Goal: Task Accomplishment & Management: Manage account settings

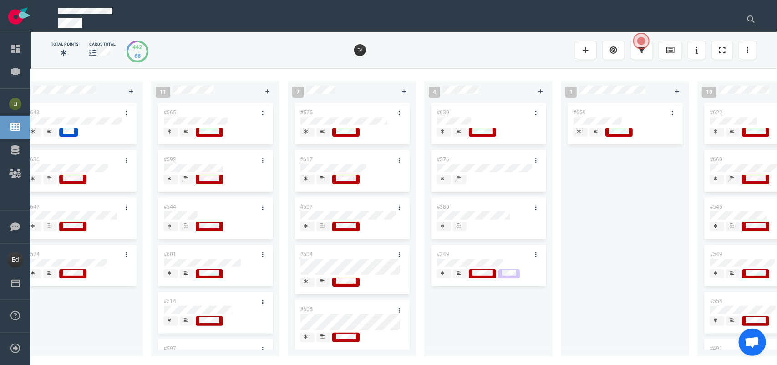
scroll to position [0, 1264]
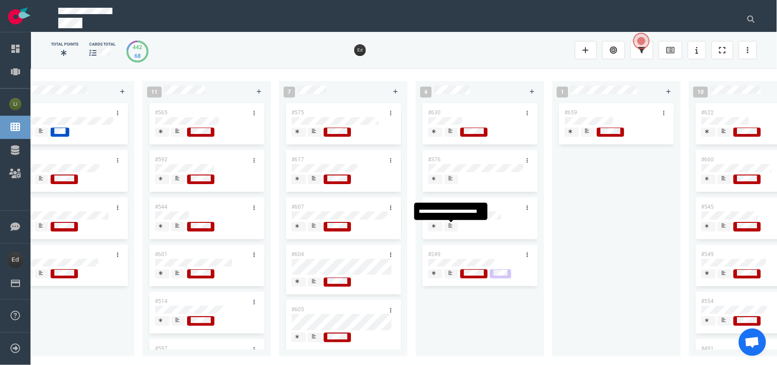
click at [452, 230] on div at bounding box center [451, 230] width 5 height 1
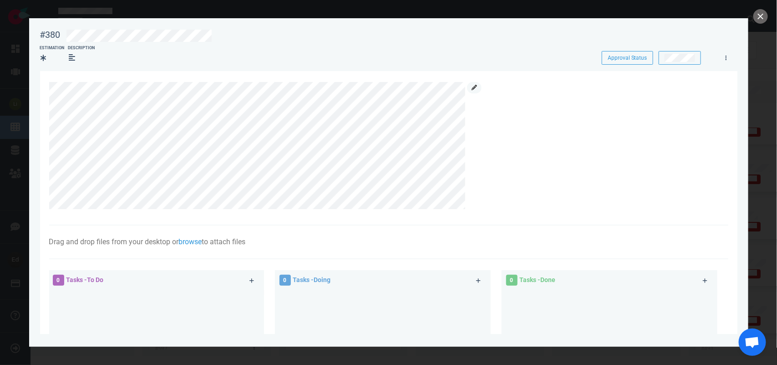
click at [474, 86] on icon at bounding box center [474, 87] width 5 height 5
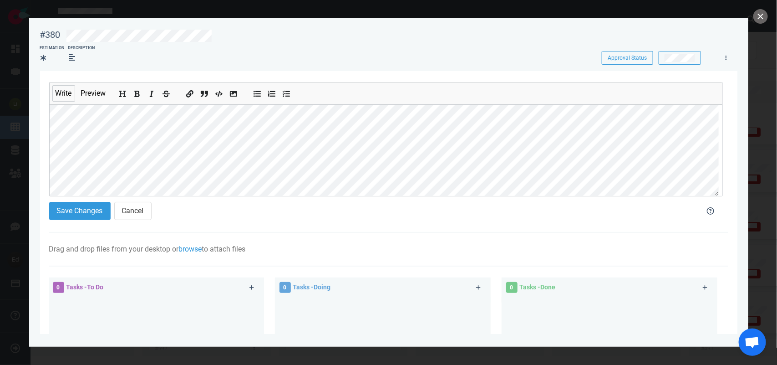
scroll to position [71, 0]
click at [83, 209] on button "Save Changes" at bounding box center [79, 211] width 61 height 18
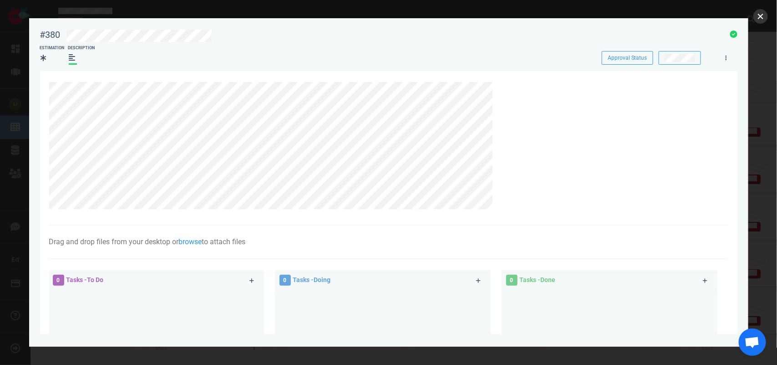
click at [759, 17] on button "close" at bounding box center [761, 16] width 15 height 15
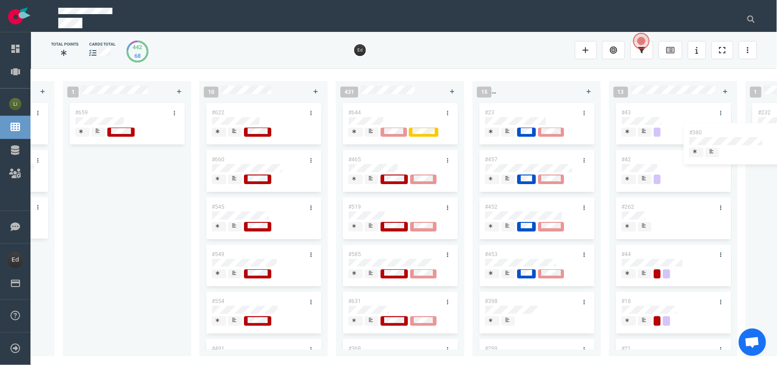
scroll to position [0, 1995]
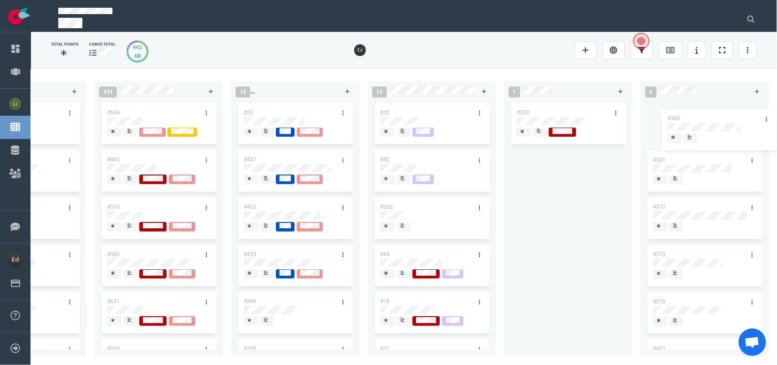
drag, startPoint x: 472, startPoint y: 205, endPoint x: 712, endPoint y: 116, distance: 255.5
click at [712, 116] on div "0 3 #667 #666 #653 13 #661 #656 #641 #639 #635 #608 #611 #602 #603 3 #482 #390 …" at bounding box center [404, 216] width 746 height 296
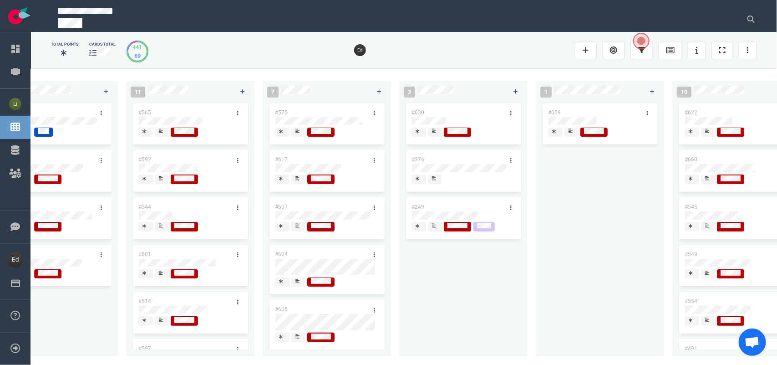
scroll to position [0, 1262]
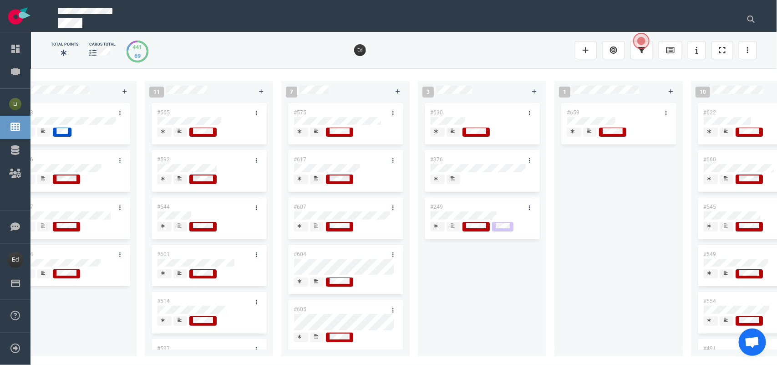
drag, startPoint x: 394, startPoint y: 359, endPoint x: 413, endPoint y: 359, distance: 18.2
click at [413, 359] on div "0 3 #667 #666 #653 13 #661 #656 #641 #639 #635 #608 #611 #602 #603 3 #482 #390 …" at bounding box center [404, 216] width 746 height 296
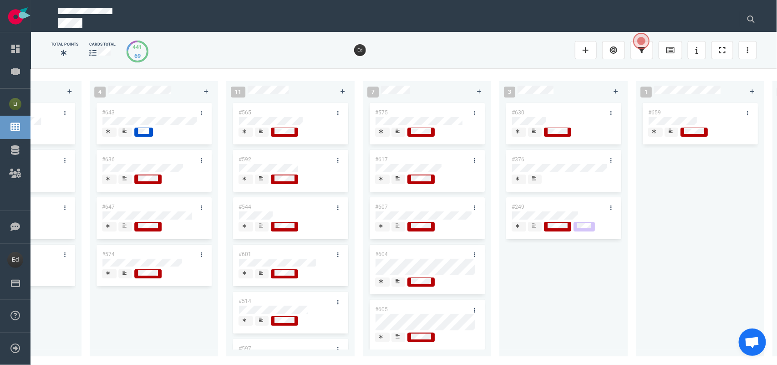
scroll to position [0, 1175]
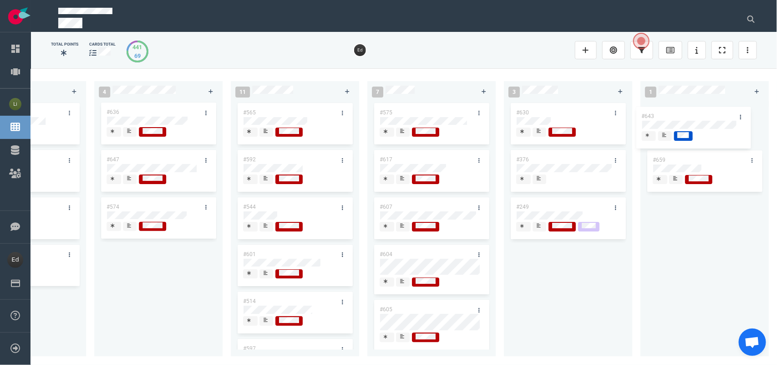
drag, startPoint x: 389, startPoint y: 144, endPoint x: 677, endPoint y: 112, distance: 289.2
click at [677, 112] on div "0 3 #667 #666 #653 13 #661 #656 #641 #639 #635 #608 #611 #602 #603 3 #482 #390 …" at bounding box center [404, 216] width 746 height 296
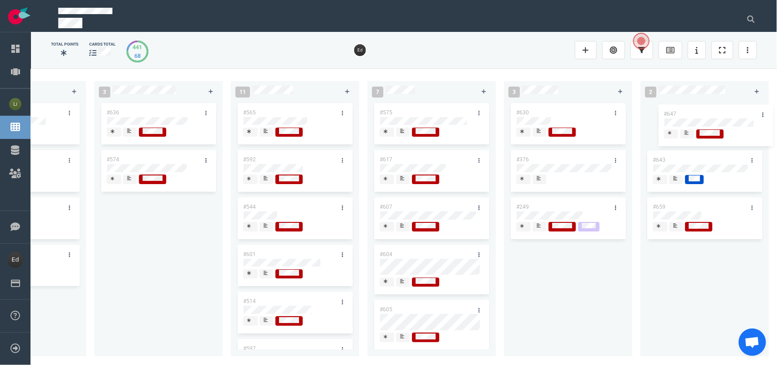
drag, startPoint x: 602, startPoint y: 147, endPoint x: 702, endPoint y: 114, distance: 105.1
click at [702, 114] on div "0 3 #667 #666 #653 13 #661 #656 #641 #639 #635 #608 #611 #602 #603 3 #482 #390 …" at bounding box center [404, 216] width 746 height 296
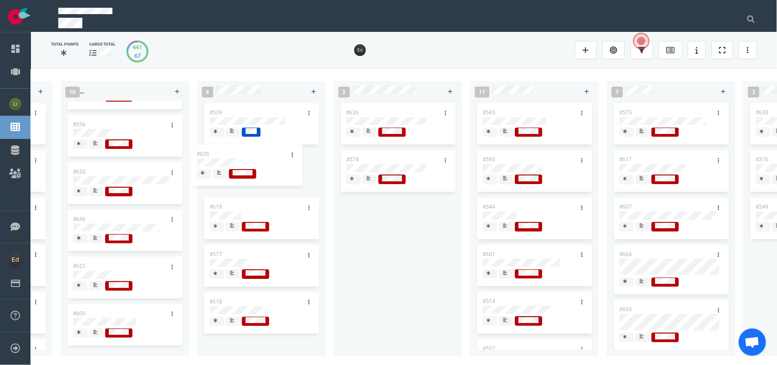
scroll to position [192, 0]
drag, startPoint x: 114, startPoint y: 263, endPoint x: 251, endPoint y: 122, distance: 196.8
click at [251, 122] on div "0 3 #667 #666 #653 13 #661 #656 #641 #639 #635 #608 #611 #602 #603 3 #482 #390 …" at bounding box center [404, 216] width 746 height 296
click at [766, 23] on div at bounding box center [409, 16] width 725 height 32
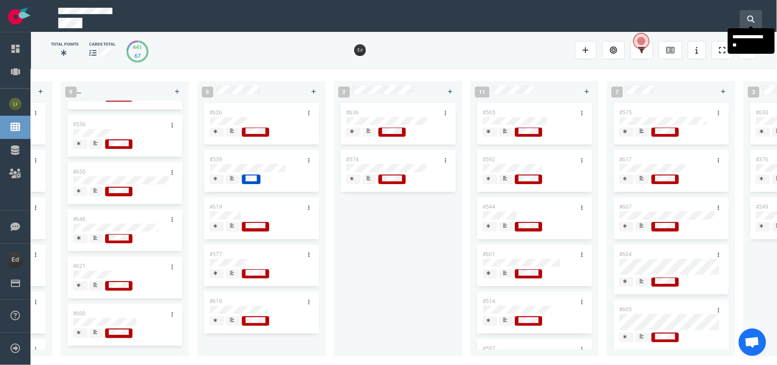
click at [757, 20] on button at bounding box center [751, 19] width 23 height 18
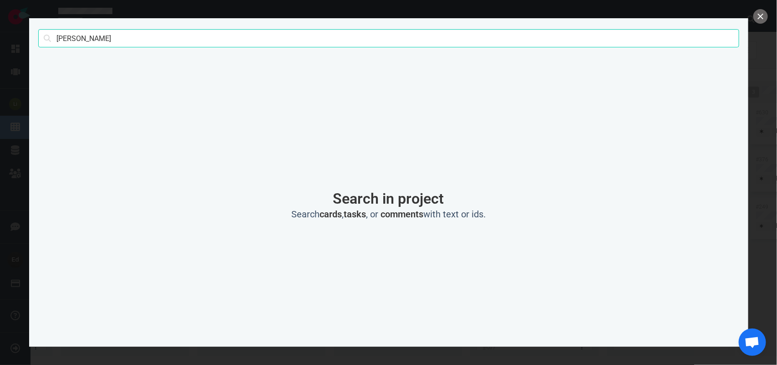
click at [66, 35] on input "[PERSON_NAME]" at bounding box center [388, 38] width 701 height 18
type input "[PERSON_NAME]"
click button "Search" at bounding box center [0, 0] width 0 height 0
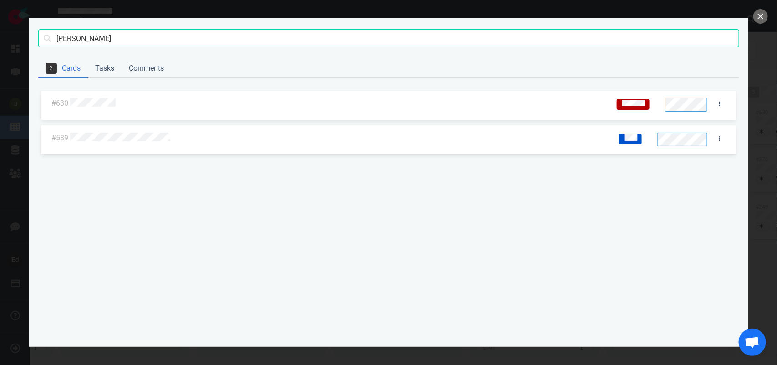
click at [112, 148] on div at bounding box center [339, 138] width 542 height 22
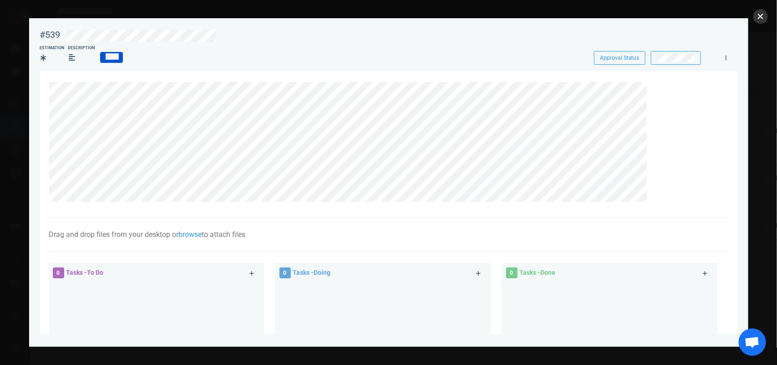
click at [764, 17] on button "close" at bounding box center [761, 16] width 15 height 15
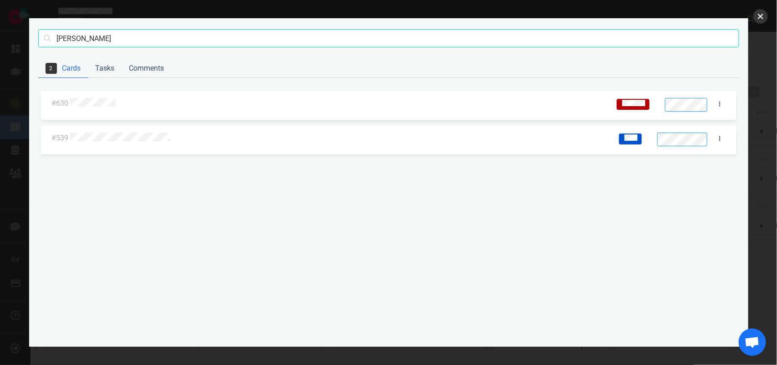
click at [764, 17] on button "close" at bounding box center [761, 16] width 15 height 15
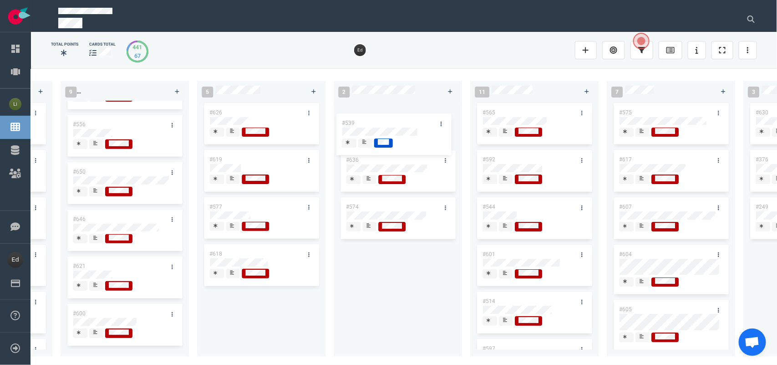
drag, startPoint x: 269, startPoint y: 157, endPoint x: 402, endPoint y: 135, distance: 134.3
click at [402, 121] on div "0 3 #667 #666 #653 13 #661 #656 #641 #639 #635 #608 #611 #602 #603 3 #482 #390 …" at bounding box center [404, 216] width 746 height 296
